Goal: Information Seeking & Learning: Understand process/instructions

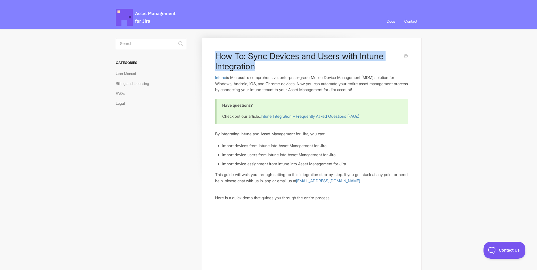
drag, startPoint x: 209, startPoint y: 56, endPoint x: 262, endPoint y: 69, distance: 55.2
copy h1 "How To: Sync Devices and Users with Intune Integration"
click at [147, 15] on span "Asset Management for Jira Docs" at bounding box center [146, 17] width 61 height 17
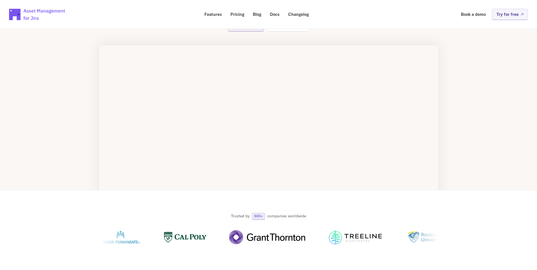
scroll to position [85, 0]
